Goal: Task Accomplishment & Management: Use online tool/utility

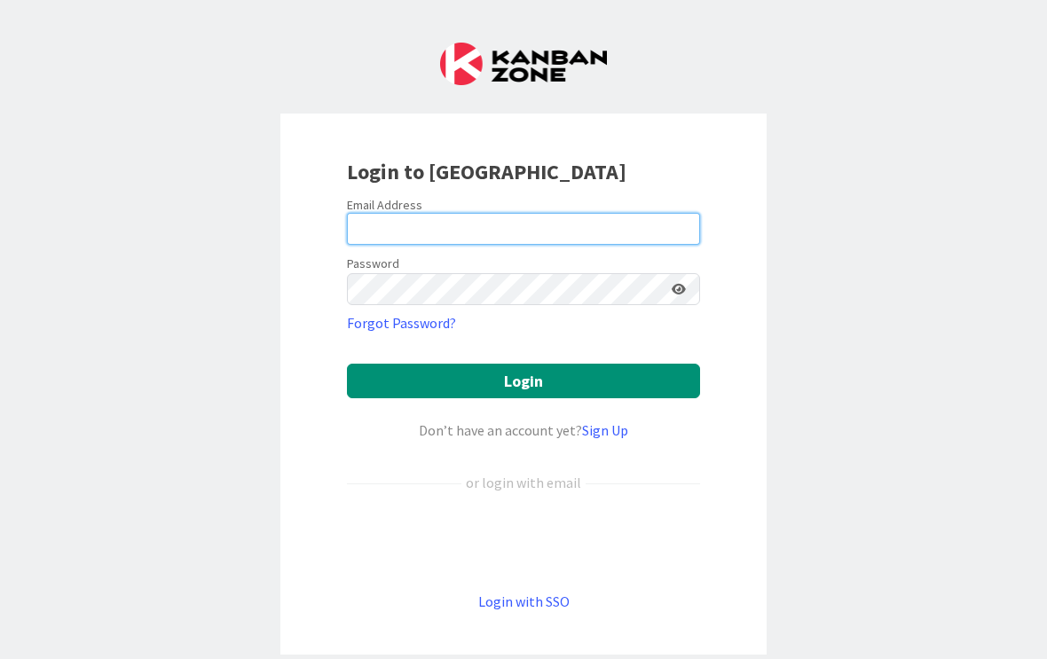
click at [610, 232] on input "email" at bounding box center [523, 229] width 353 height 32
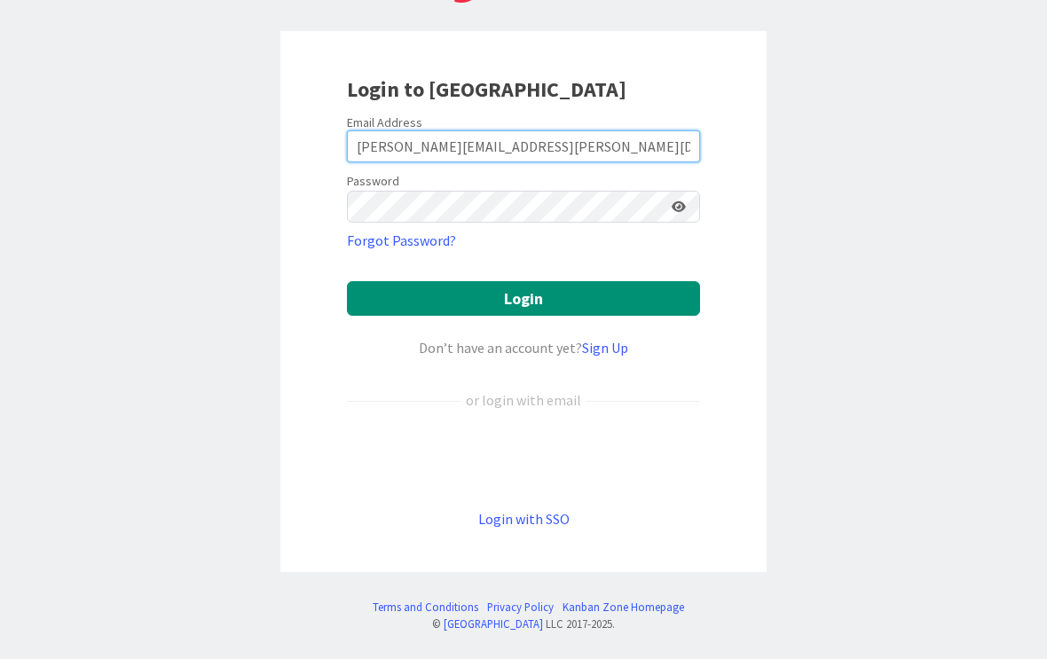
scroll to position [83, 0]
type input "[PERSON_NAME][EMAIL_ADDRESS][PERSON_NAME][DOMAIN_NAME]"
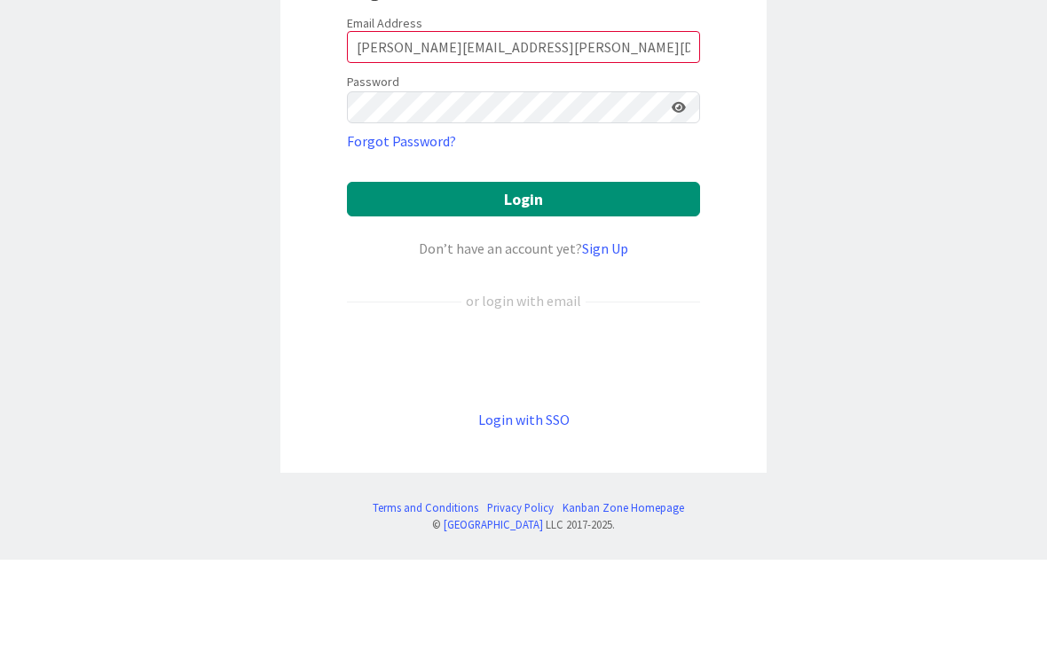
click at [605, 281] on button "Login" at bounding box center [523, 298] width 353 height 35
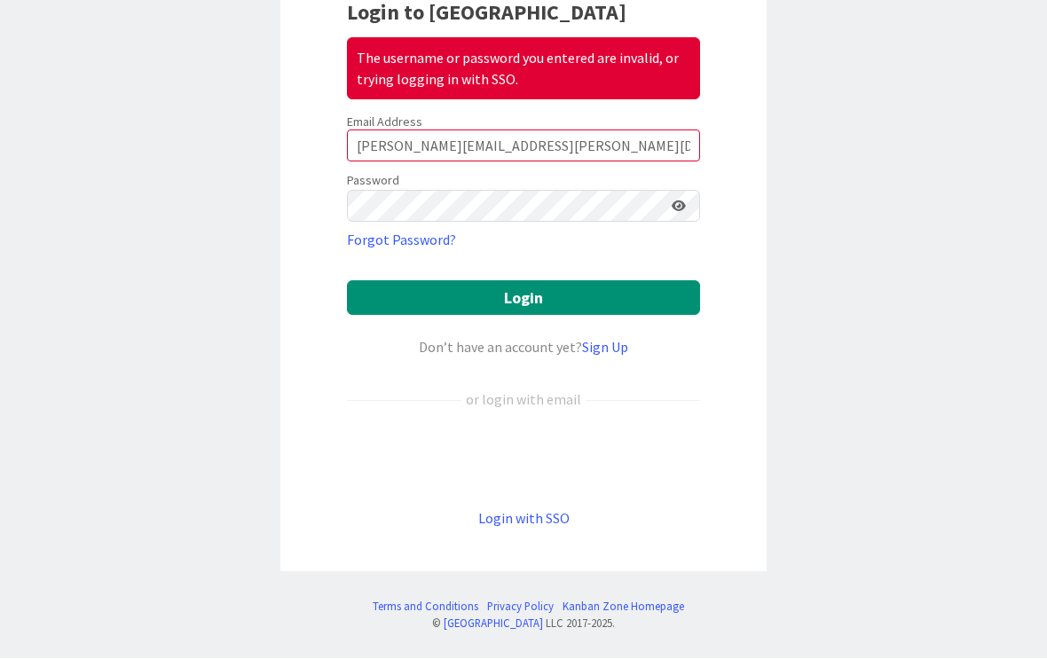
scroll to position [159, 0]
click at [614, 460] on div "Sign in with Google. Opens in new tab" at bounding box center [523, 459] width 353 height 39
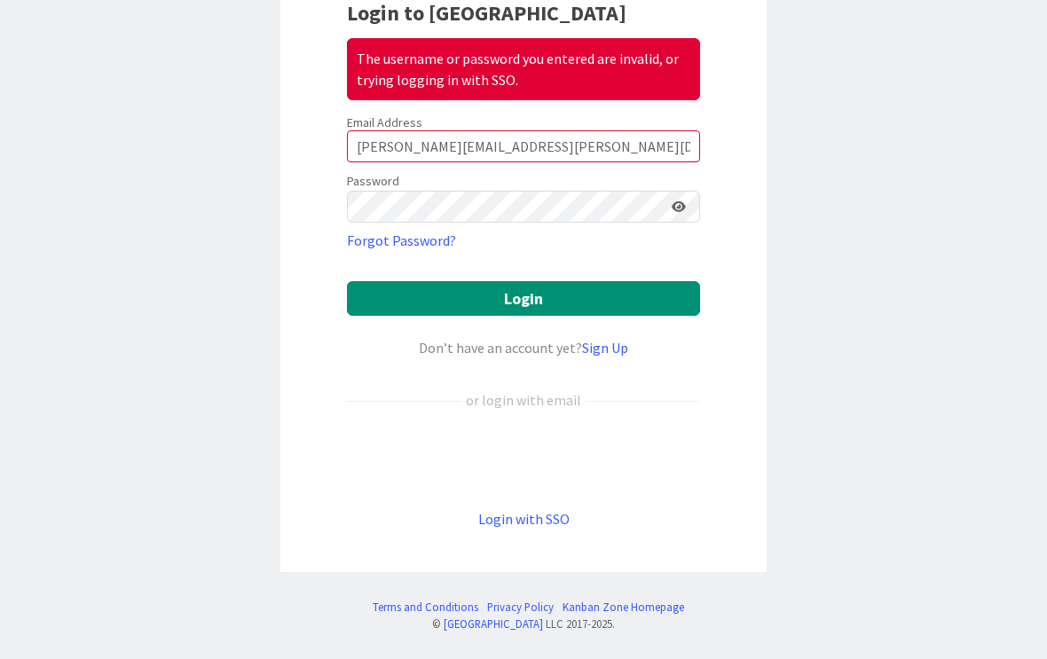
scroll to position [83, 0]
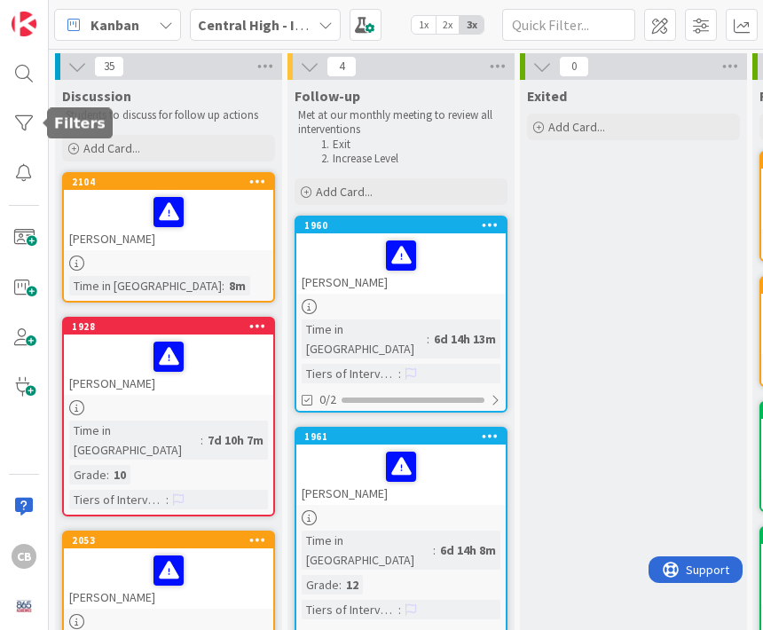
click at [29, 130] on div at bounding box center [23, 123] width 35 height 35
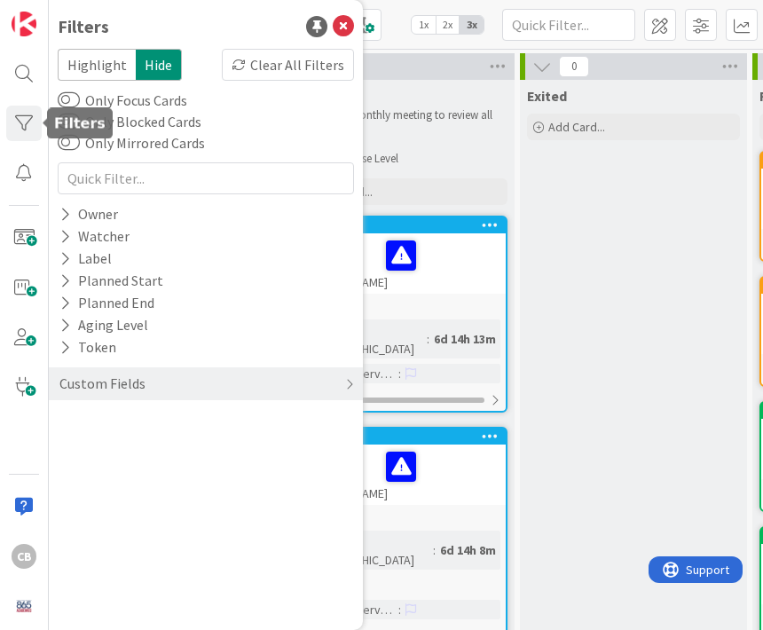
click at [91, 266] on div "Label" at bounding box center [86, 259] width 56 height 22
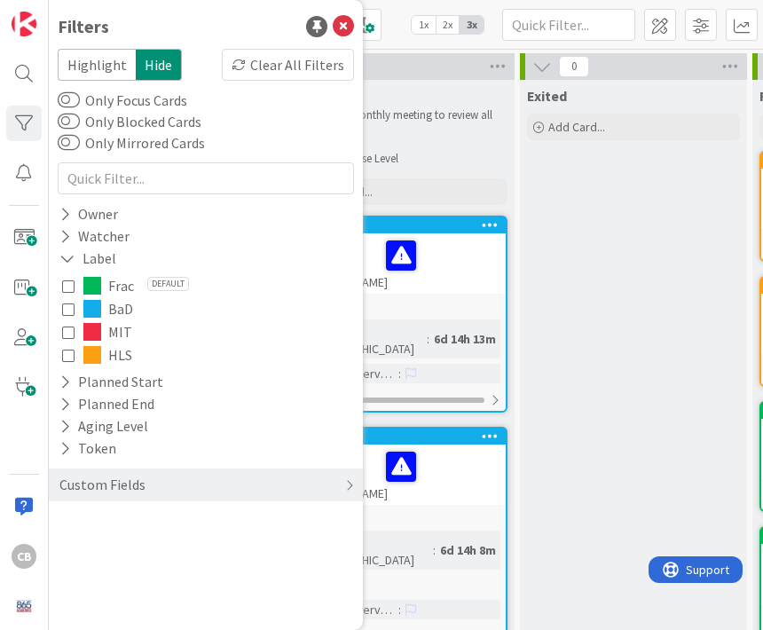
click at [69, 365] on button "HLS" at bounding box center [206, 354] width 288 height 23
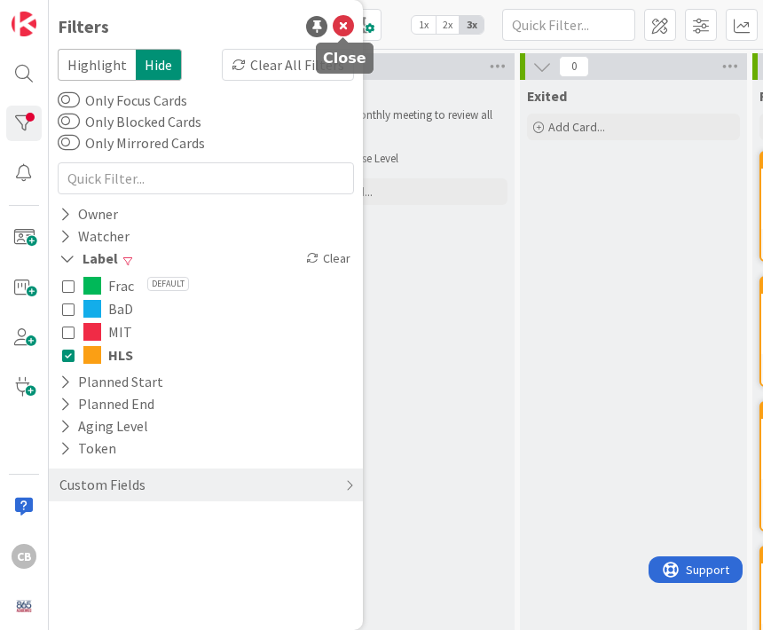
click at [351, 28] on icon at bounding box center [343, 26] width 21 height 21
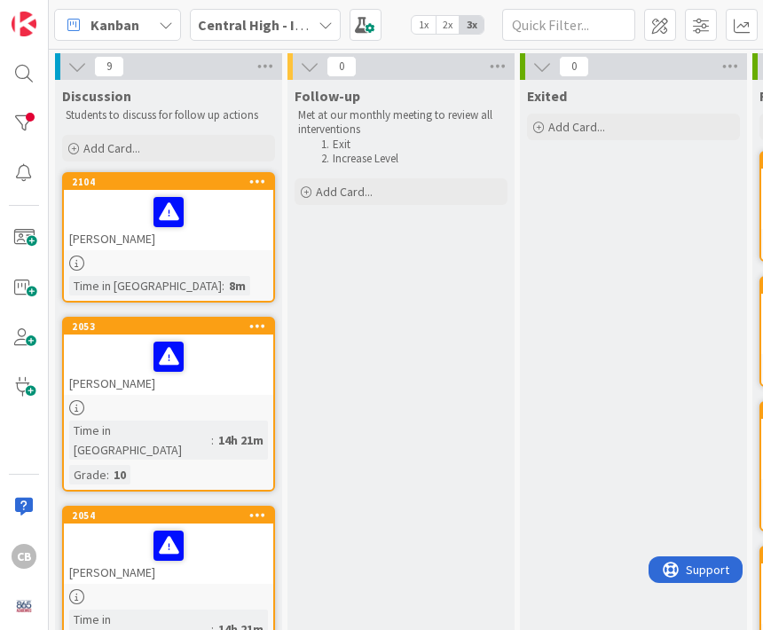
click at [33, 122] on div at bounding box center [23, 123] width 35 height 35
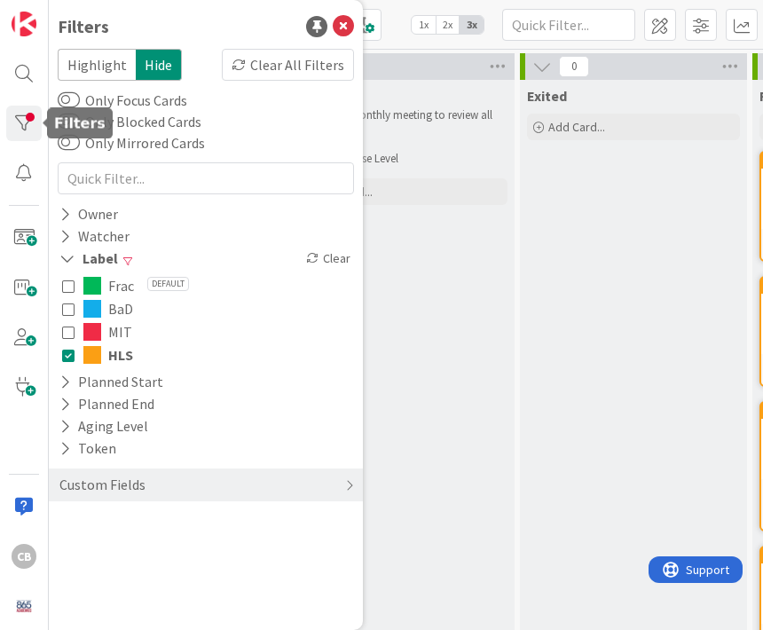
click at [70, 285] on icon at bounding box center [68, 286] width 12 height 12
click at [73, 358] on icon at bounding box center [68, 355] width 12 height 12
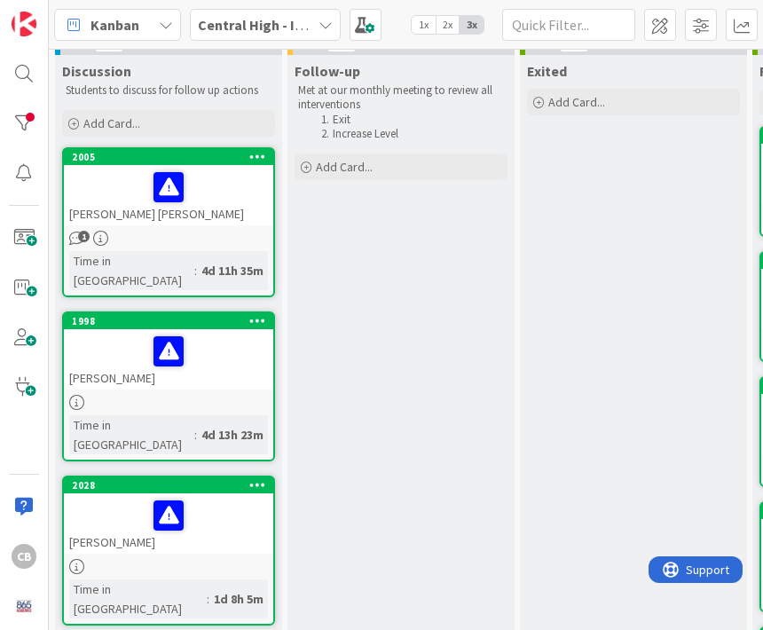
scroll to position [26, 0]
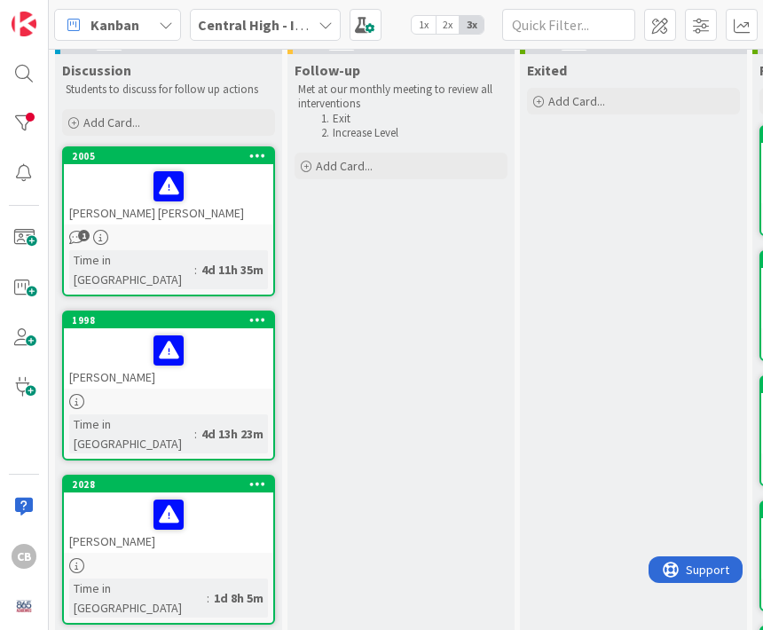
click at [91, 233] on div "1" at bounding box center [168, 237] width 209 height 15
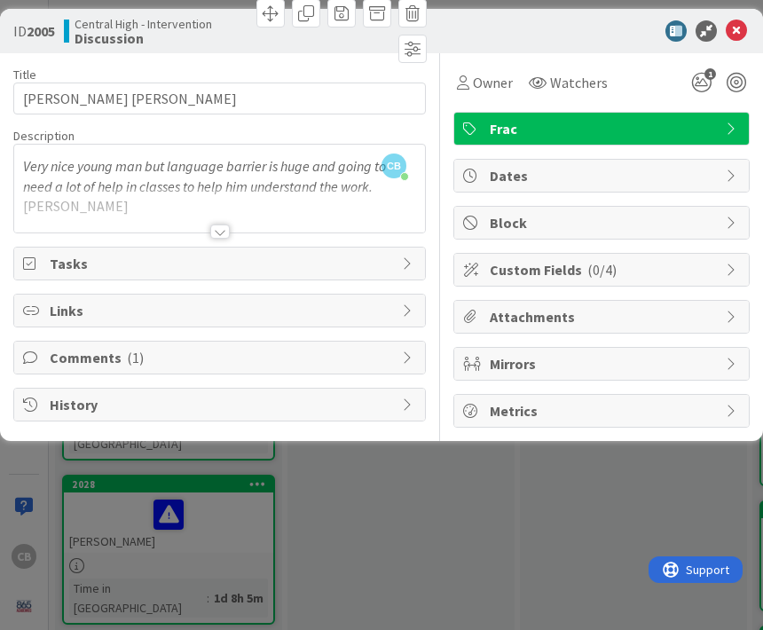
click at [374, 362] on span "Comments ( 1 )" at bounding box center [221, 357] width 343 height 21
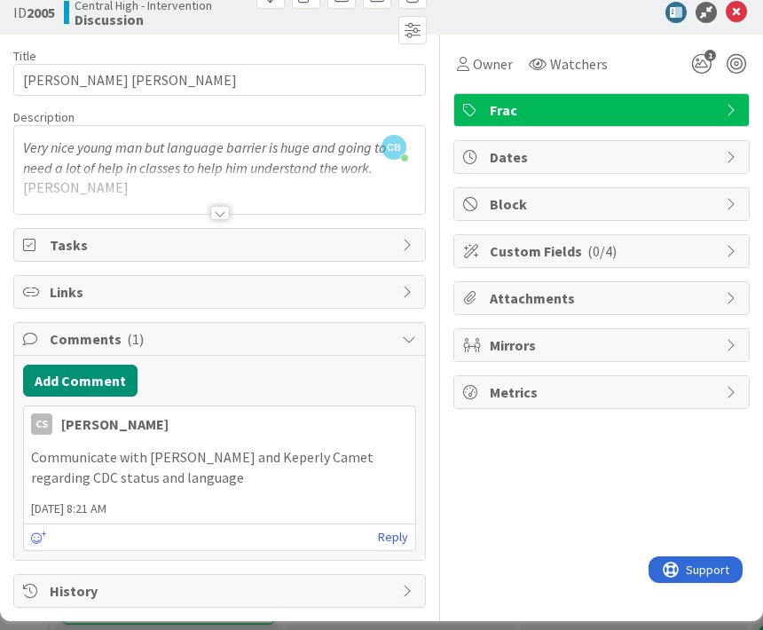
scroll to position [18, 0]
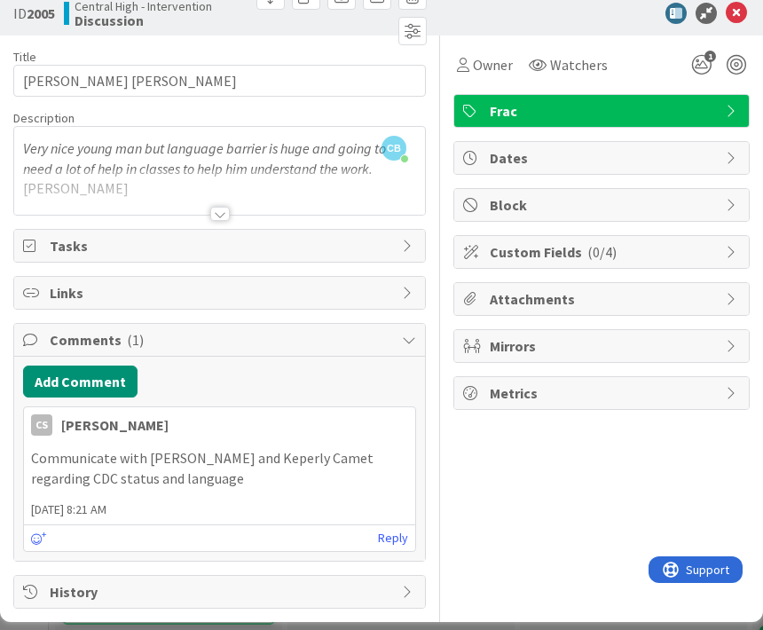
click at [736, 17] on icon at bounding box center [736, 13] width 21 height 21
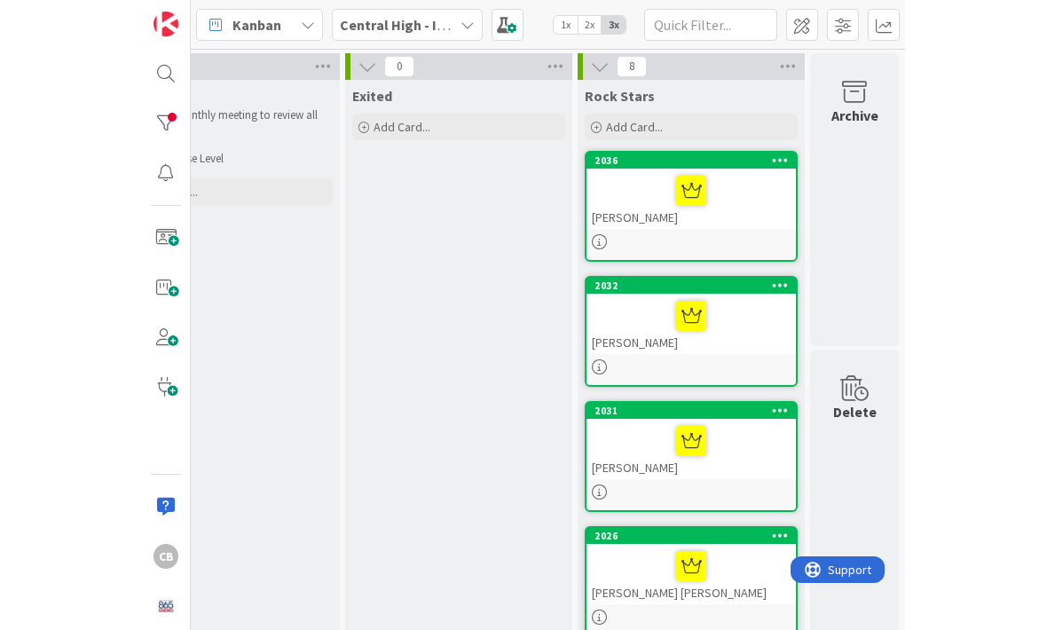
scroll to position [0, 317]
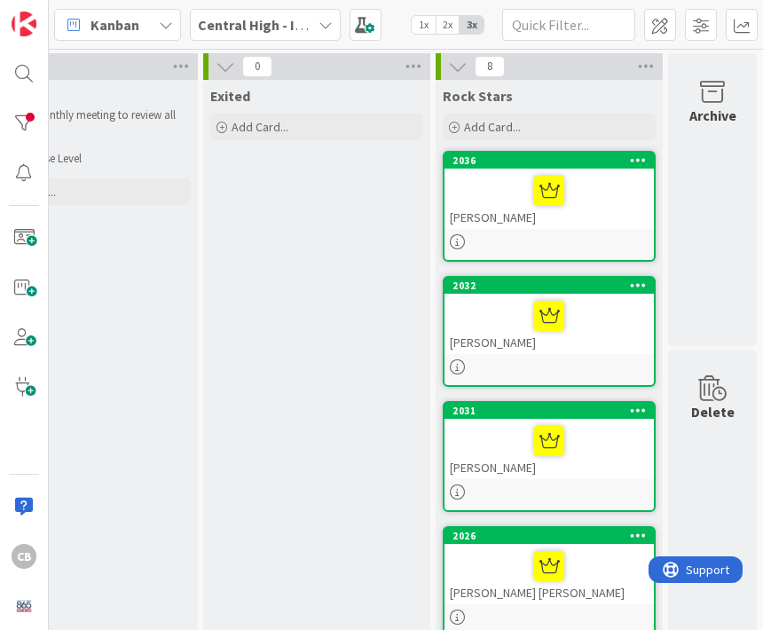
click at [33, 125] on div at bounding box center [23, 123] width 35 height 35
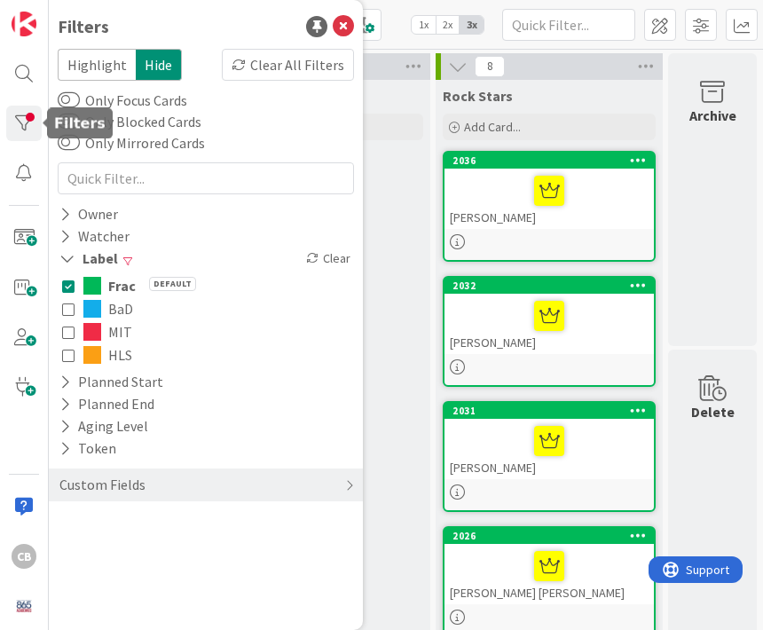
click at [78, 358] on button "HLS" at bounding box center [206, 354] width 288 height 23
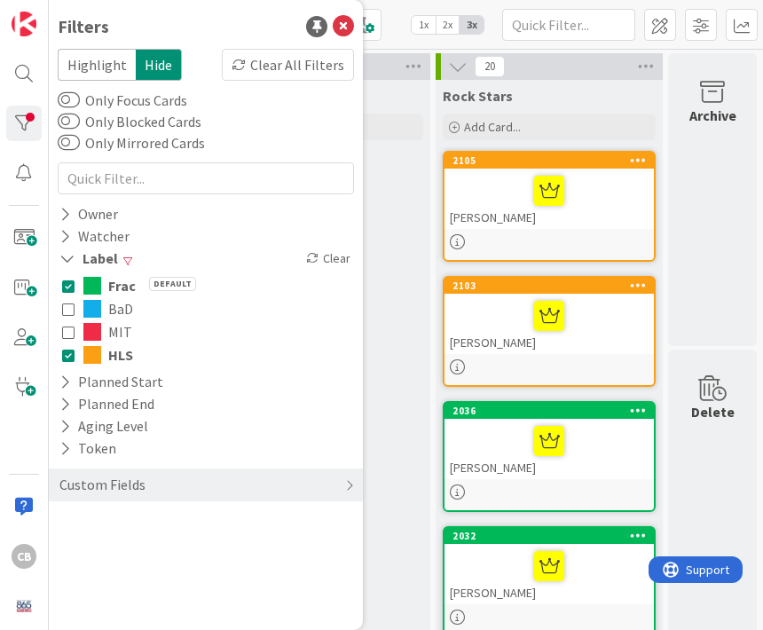
click at [79, 282] on button "Frac Default" at bounding box center [206, 285] width 288 height 23
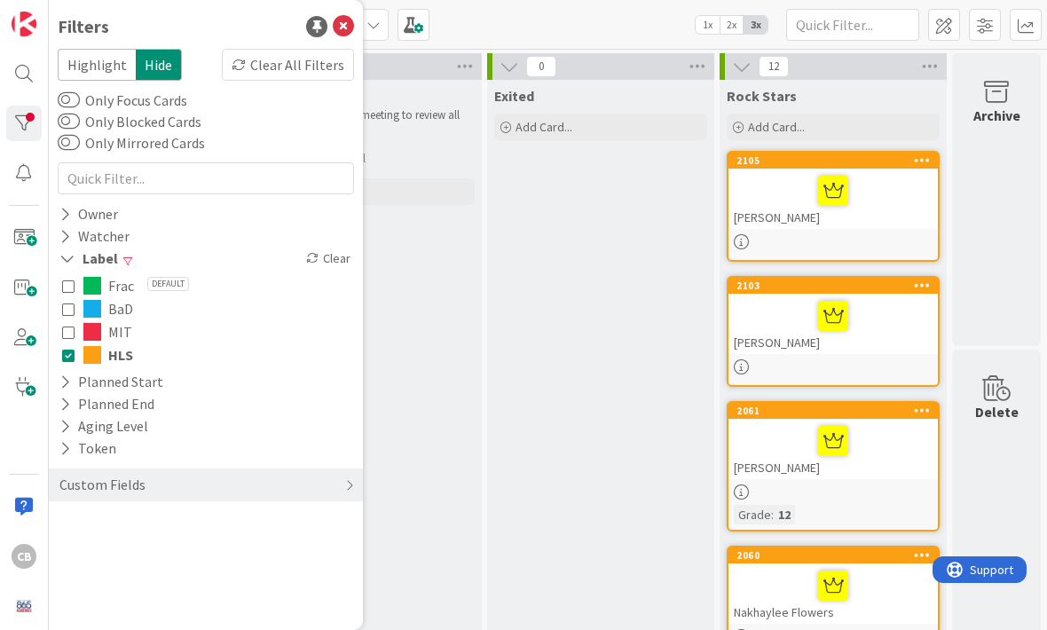
scroll to position [0, 33]
